Goal: Task Accomplishment & Management: Manage account settings

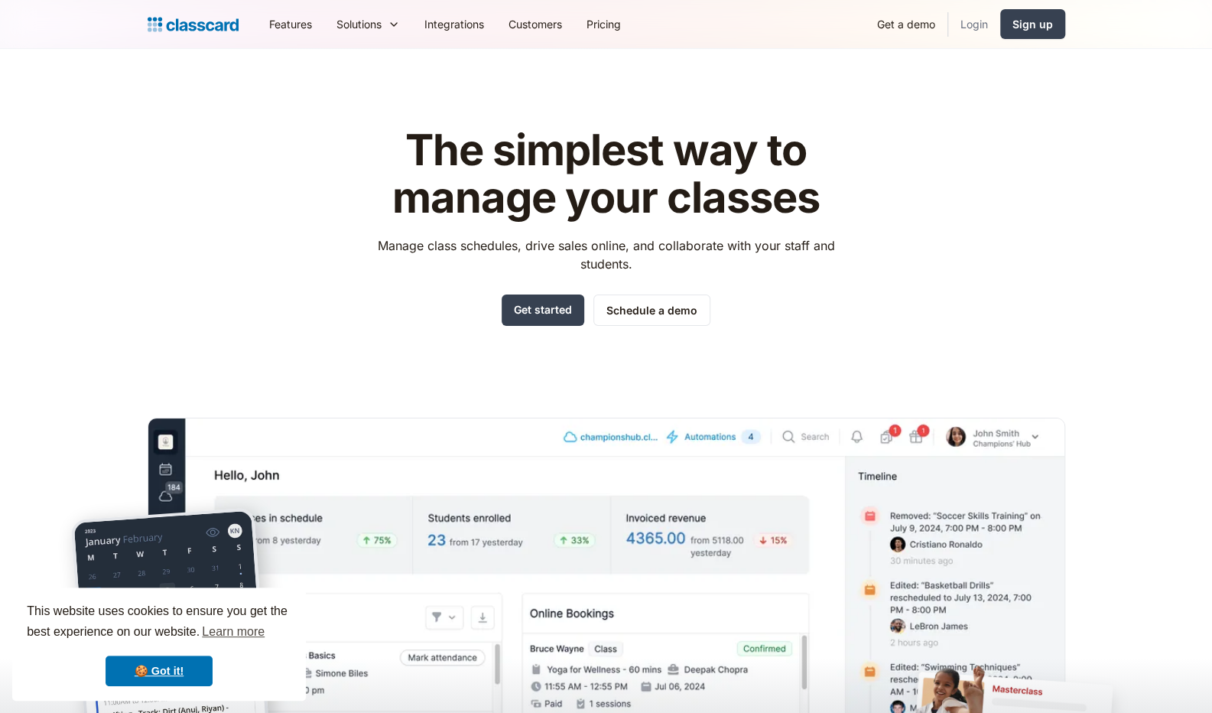
click at [979, 21] on link "Login" at bounding box center [974, 24] width 52 height 34
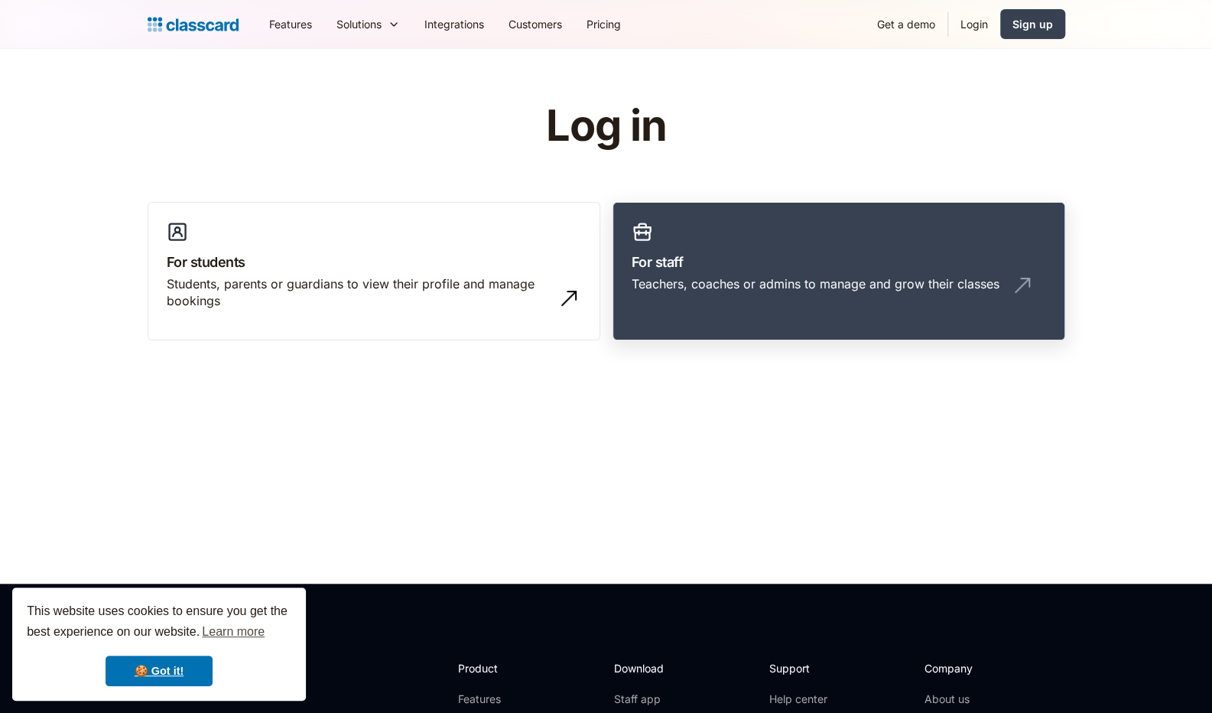
click at [694, 259] on h3 "For staff" at bounding box center [839, 262] width 414 height 21
click at [147, 673] on link "🍪 Got it!" at bounding box center [159, 670] width 107 height 31
